Goal: Task Accomplishment & Management: Manage account settings

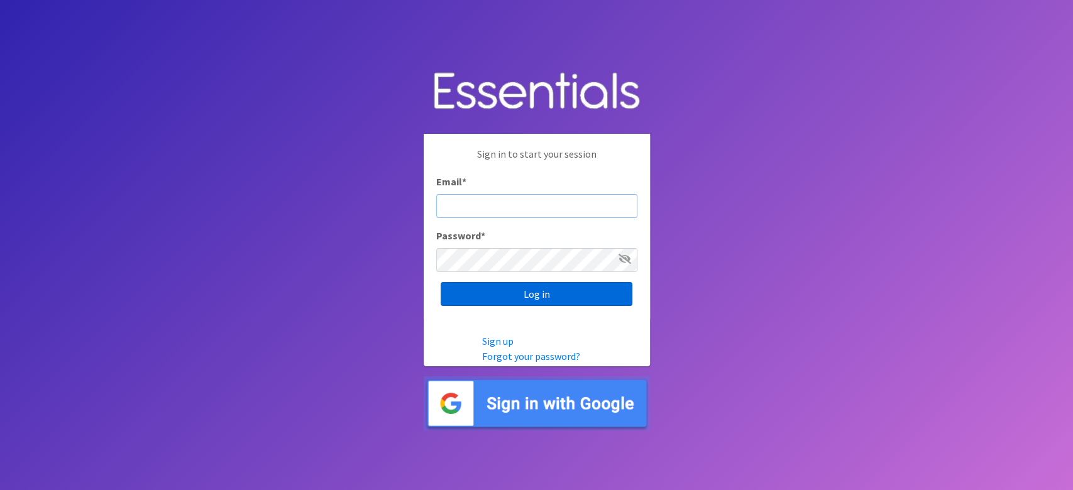
type input "[EMAIL_ADDRESS][DOMAIN_NAME]"
click at [538, 288] on input "Log in" at bounding box center [536, 294] width 192 height 24
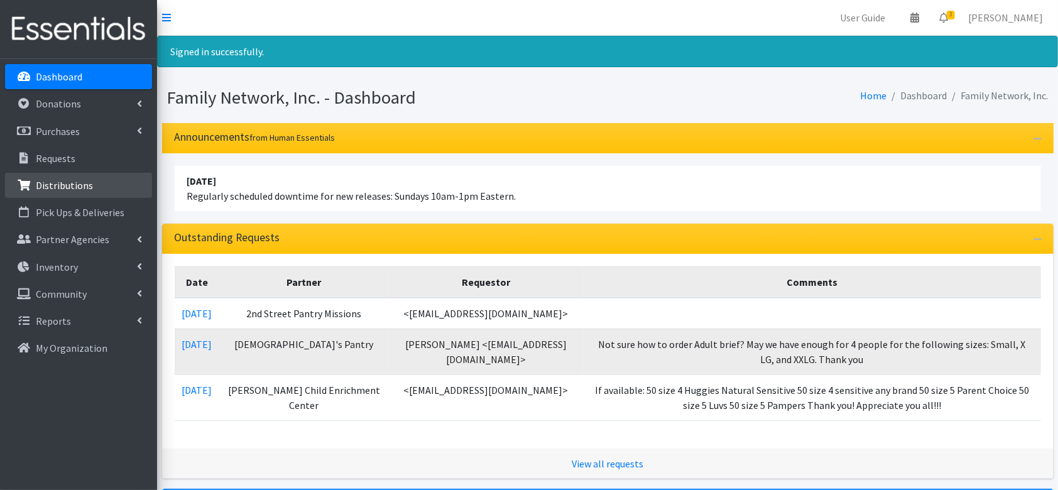
click at [72, 186] on p "Distributions" at bounding box center [64, 185] width 57 height 13
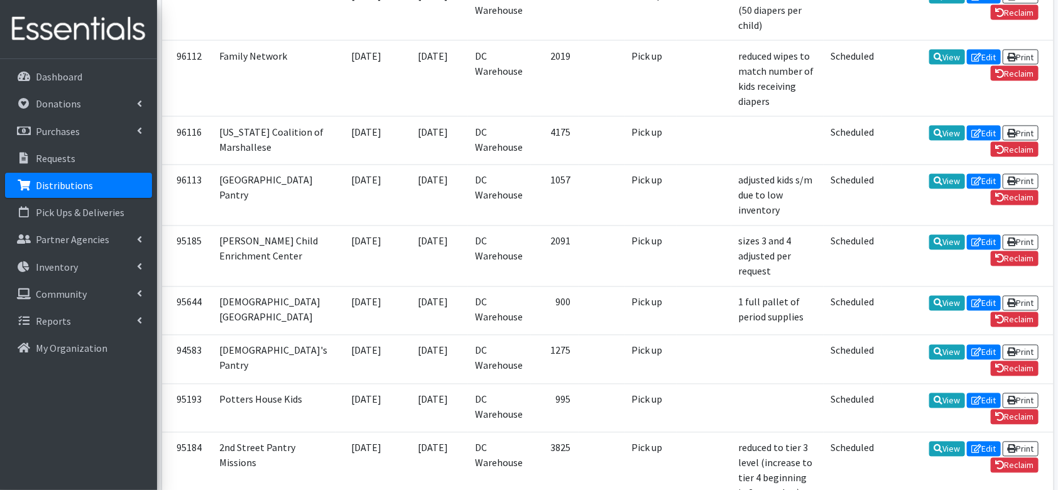
scroll to position [1053, 0]
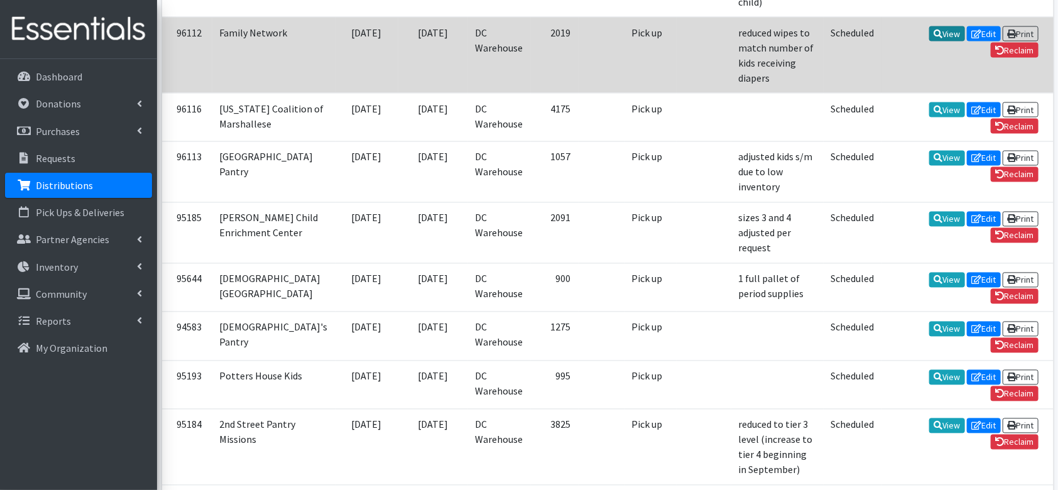
click at [929, 41] on link "View" at bounding box center [947, 33] width 36 height 15
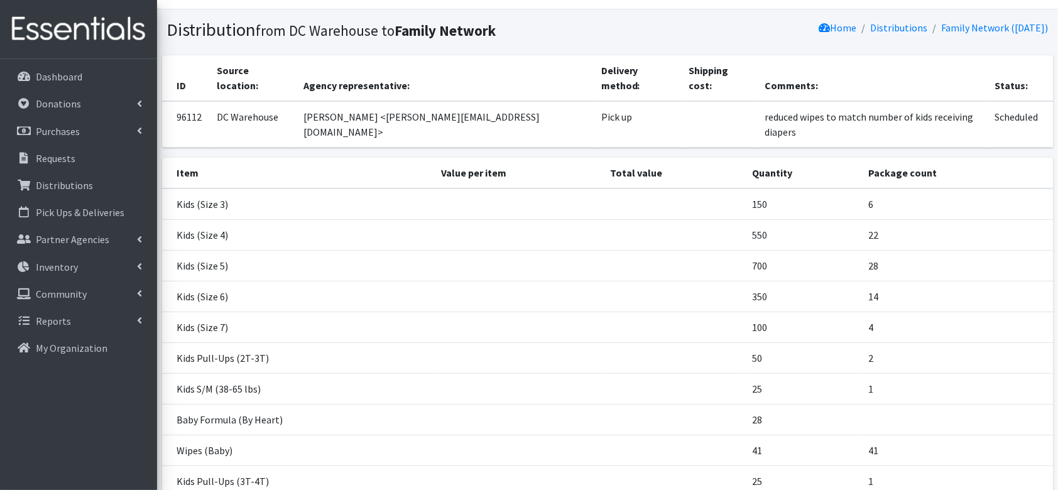
scroll to position [128, 0]
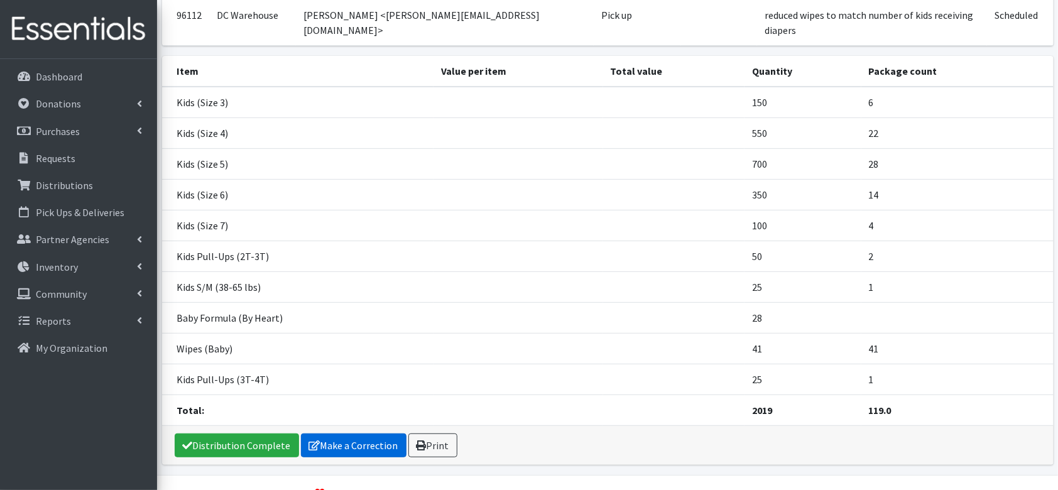
click at [357, 434] on link "Make a Correction" at bounding box center [354, 446] width 106 height 24
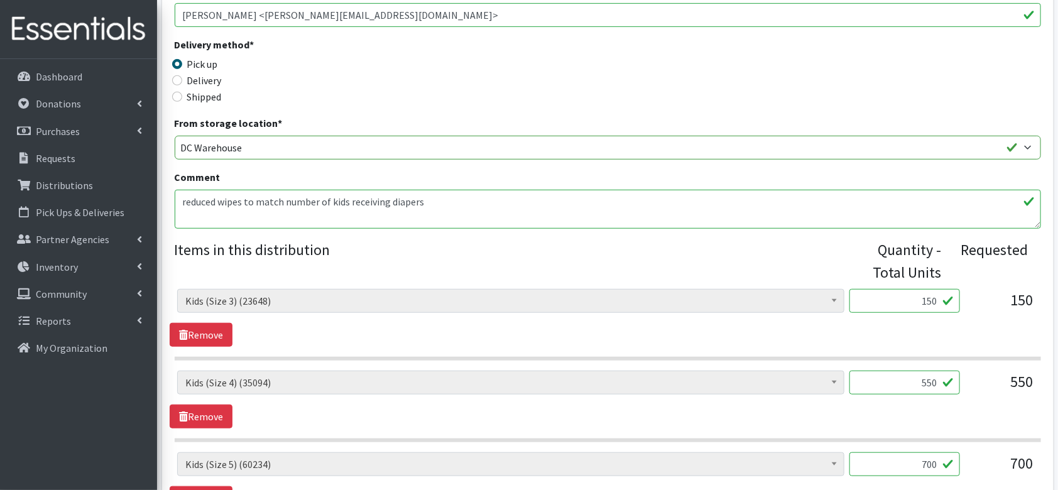
scroll to position [576, 0]
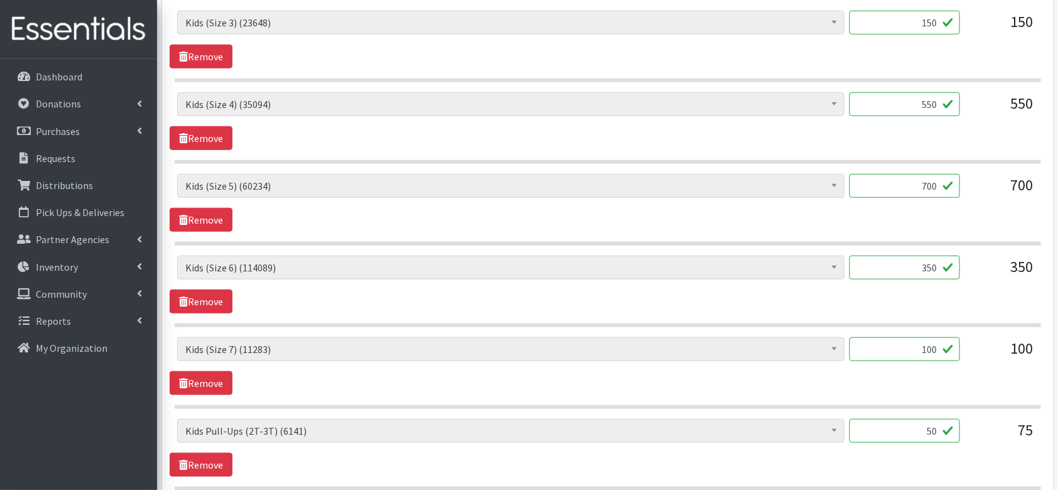
click at [929, 264] on input "350" at bounding box center [904, 268] width 111 height 24
type input "400"
click at [931, 185] on input "700" at bounding box center [904, 186] width 111 height 24
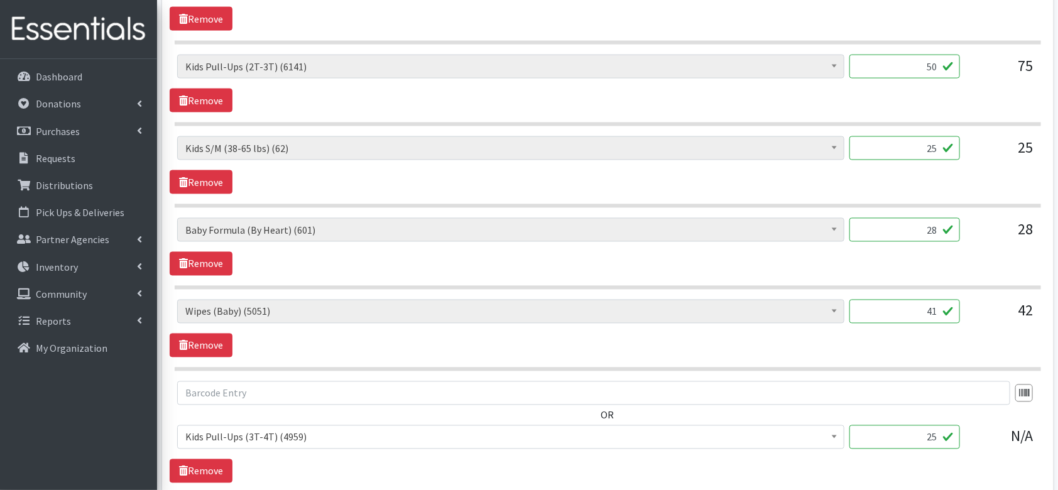
scroll to position [1106, 0]
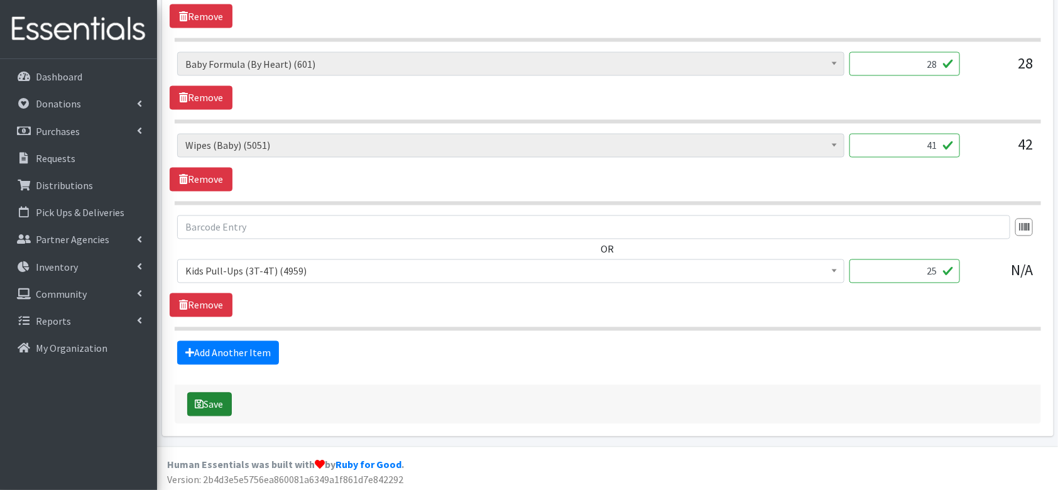
type input "650"
click at [224, 405] on button "Save" at bounding box center [209, 405] width 45 height 24
